Goal: Information Seeking & Learning: Learn about a topic

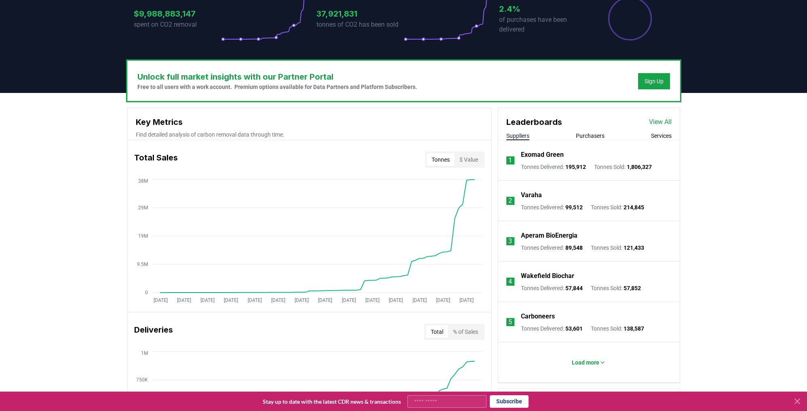
scroll to position [192, 0]
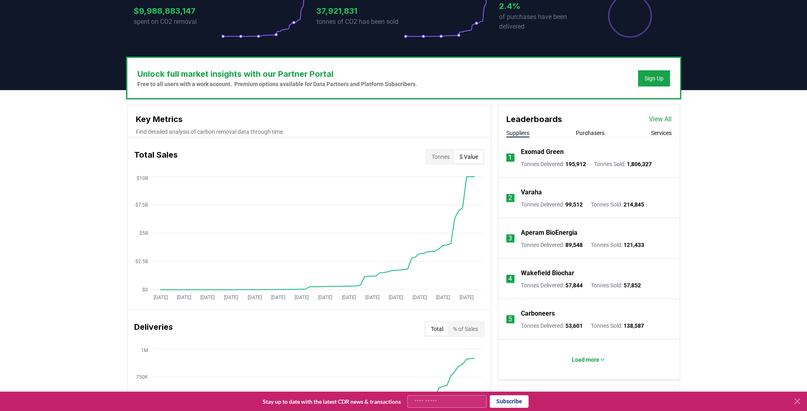
click at [469, 156] on button "$ Value" at bounding box center [469, 156] width 28 height 13
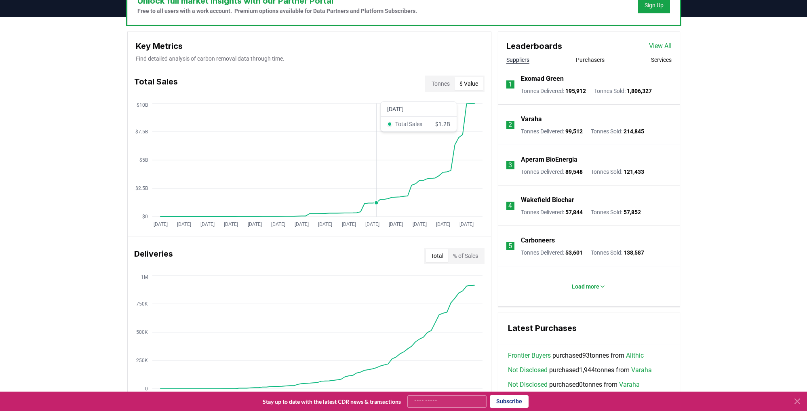
scroll to position [269, 0]
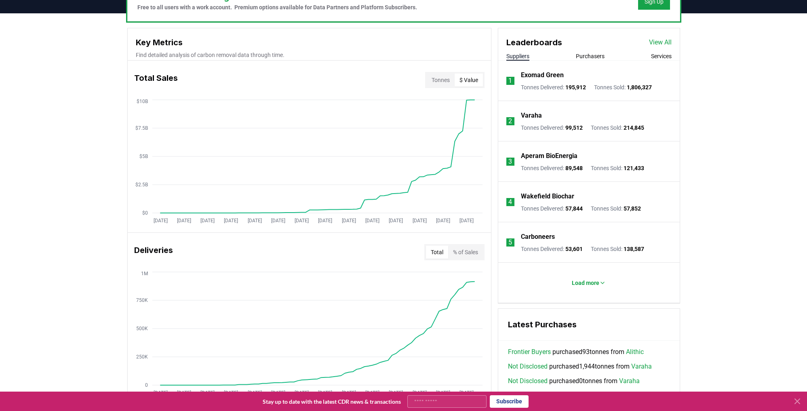
click at [479, 262] on div "Deliveries Total % of Sales" at bounding box center [310, 252] width 364 height 29
click at [473, 254] on button "% of Sales" at bounding box center [465, 252] width 35 height 13
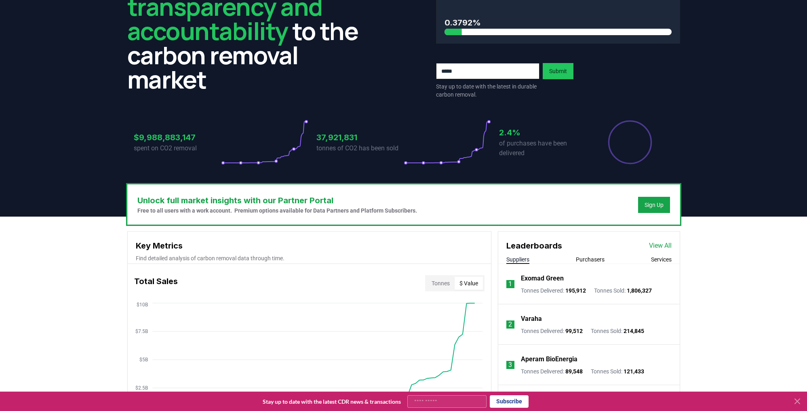
scroll to position [0, 0]
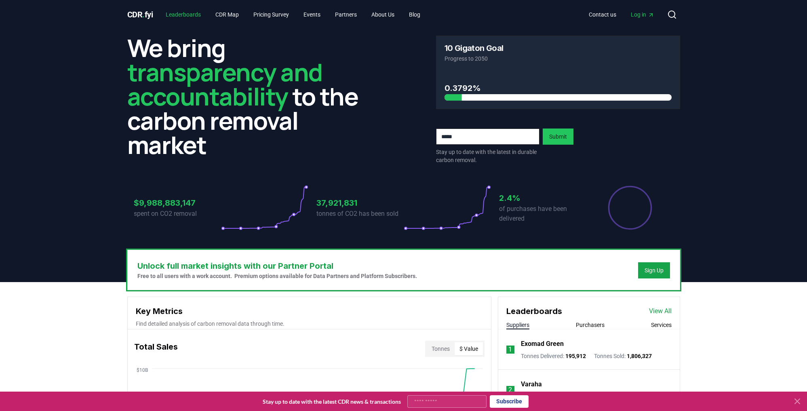
click at [195, 16] on link "Leaderboards" at bounding box center [183, 14] width 48 height 15
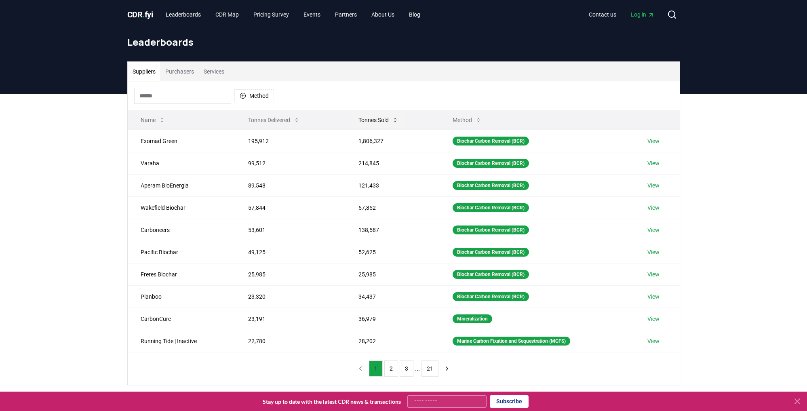
click at [362, 117] on button "Tonnes Sold" at bounding box center [378, 120] width 53 height 16
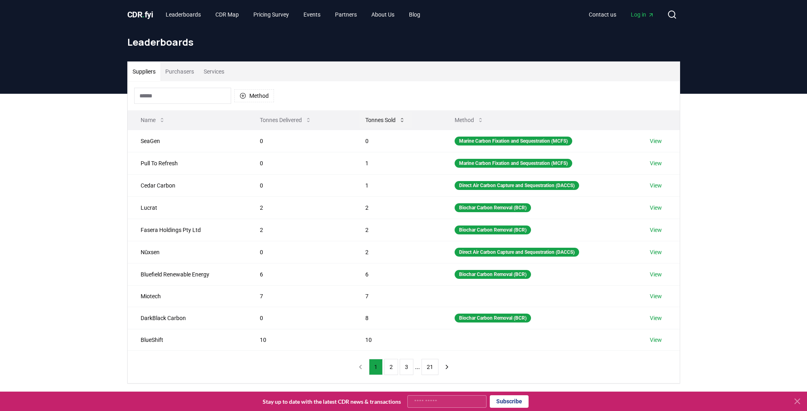
click at [362, 117] on button "Tonnes Sold" at bounding box center [385, 120] width 53 height 16
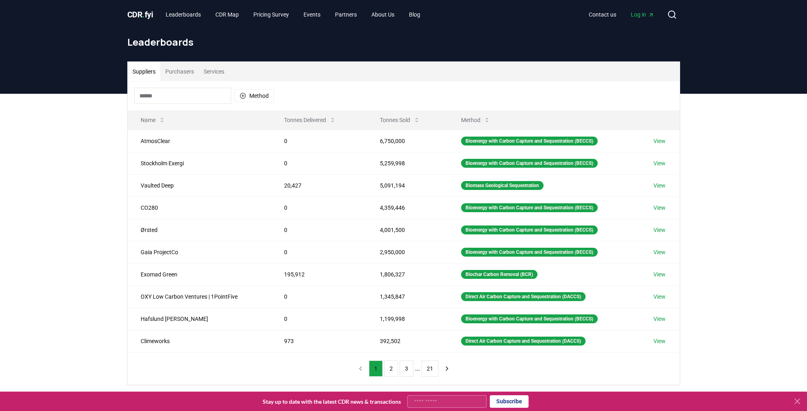
click at [190, 70] on button "Purchasers" at bounding box center [180, 71] width 38 height 19
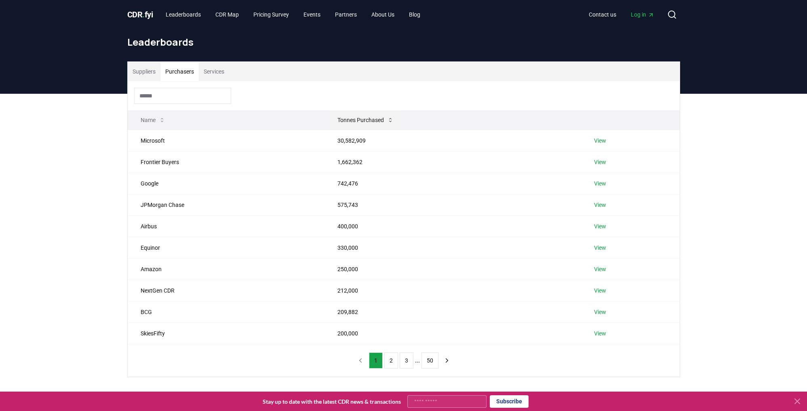
click at [351, 116] on button "Tonnes Purchased" at bounding box center [365, 120] width 69 height 16
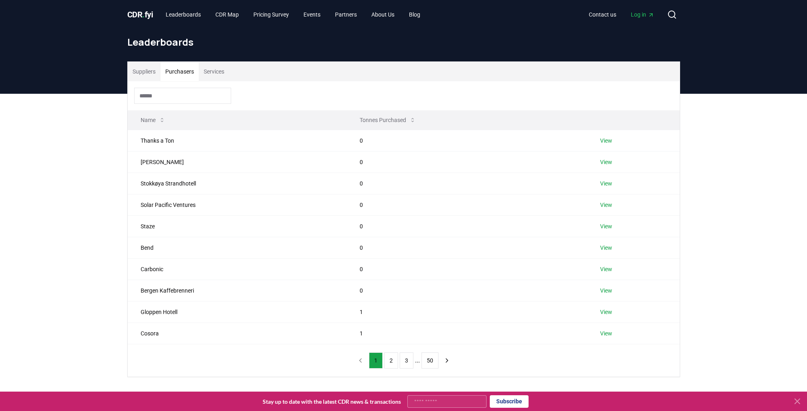
click at [351, 116] on th "Tonnes Purchased" at bounding box center [467, 119] width 241 height 19
click at [373, 120] on button "Tonnes Purchased" at bounding box center [387, 120] width 69 height 16
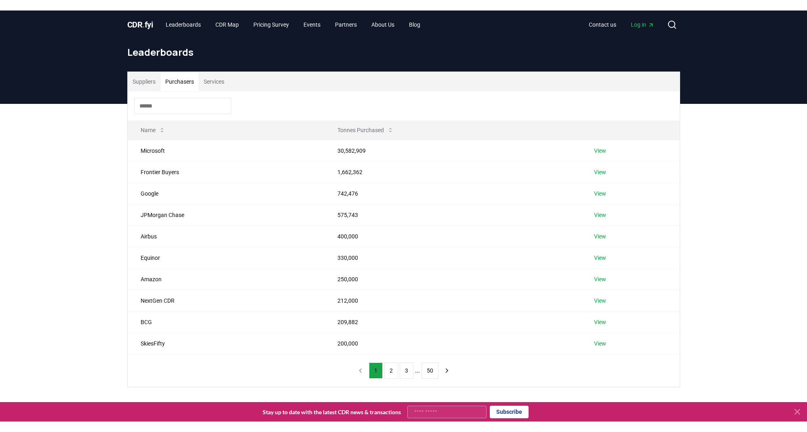
scroll to position [1, 0]
